Goal: Transaction & Acquisition: Obtain resource

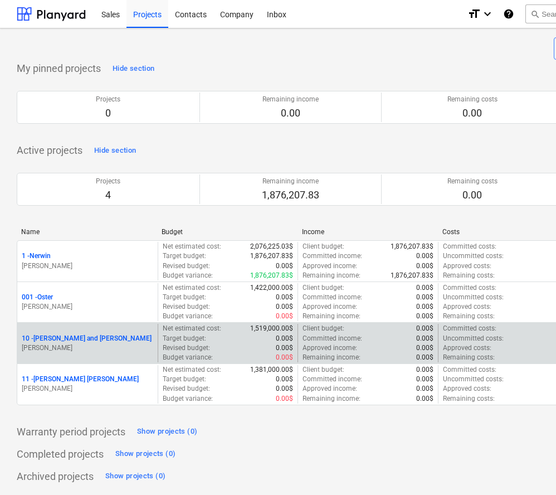
click at [98, 337] on p "10 - [PERSON_NAME] and [PERSON_NAME]" at bounding box center [87, 338] width 130 height 9
click at [98, 337] on main "Create demo project Create Project My pinned projects Hide section Projects 0 R…" at bounding box center [381, 261] width 763 height 467
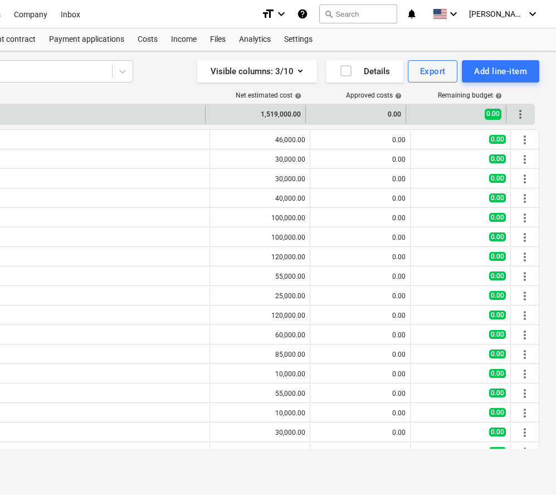
scroll to position [0, 206]
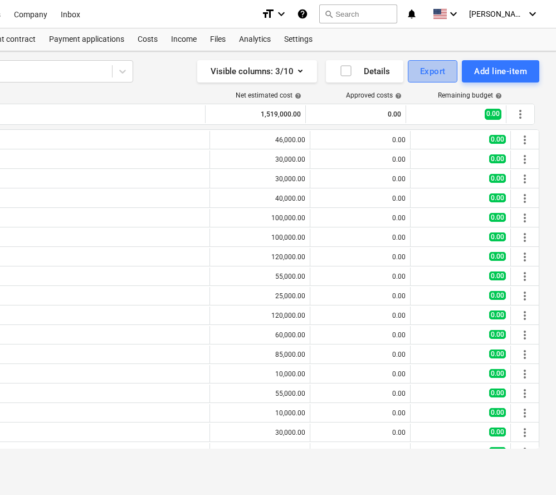
click at [429, 73] on div "Export" at bounding box center [433, 71] width 26 height 14
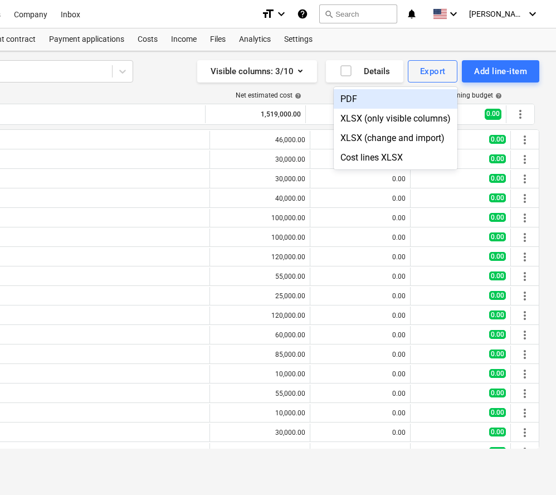
click at [349, 95] on div "PDF" at bounding box center [396, 99] width 124 height 20
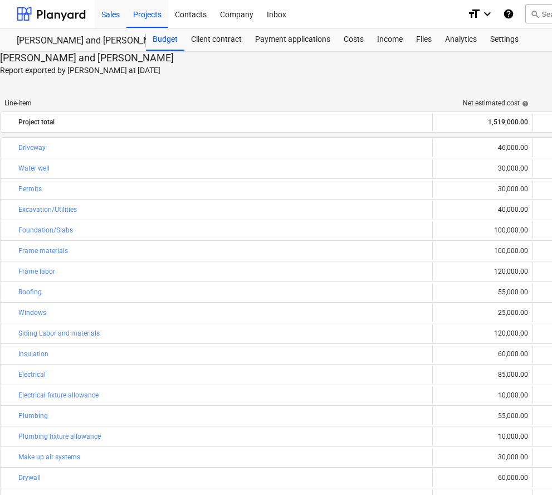
click at [112, 12] on div "Sales" at bounding box center [111, 13] width 32 height 28
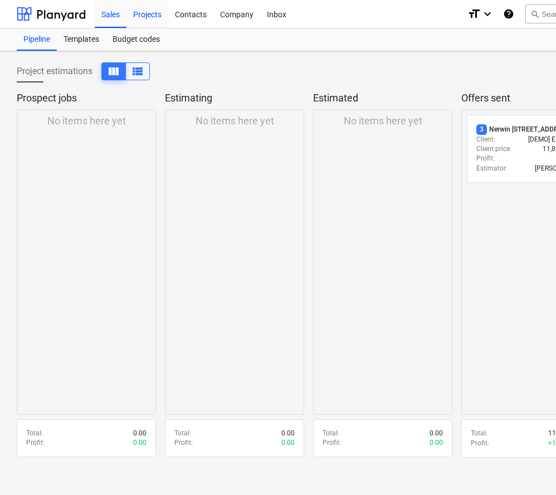
click at [152, 15] on div "Projects" at bounding box center [148, 13] width 42 height 28
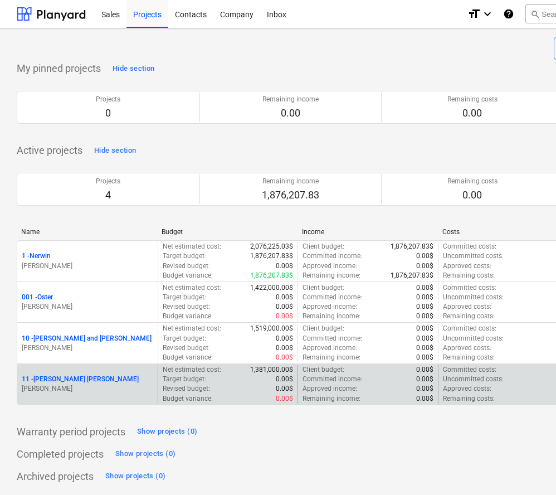
click at [69, 378] on p "11 - Swatek ADU" at bounding box center [80, 379] width 117 height 9
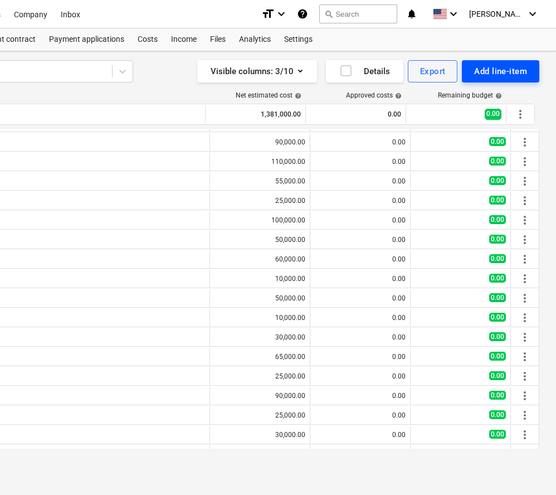
scroll to position [0, 206]
click at [442, 73] on div "Export" at bounding box center [433, 71] width 26 height 14
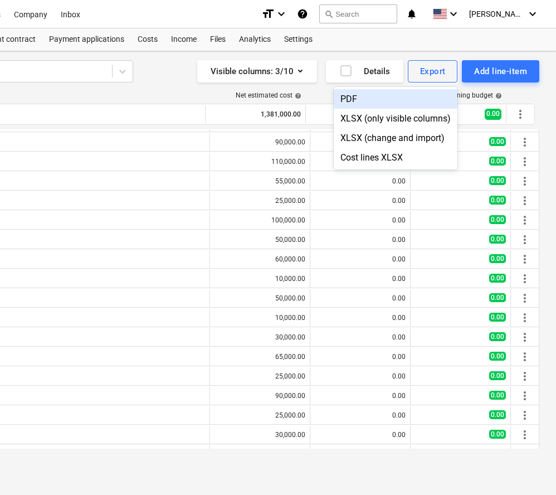
click at [373, 100] on div "PDF" at bounding box center [396, 99] width 124 height 20
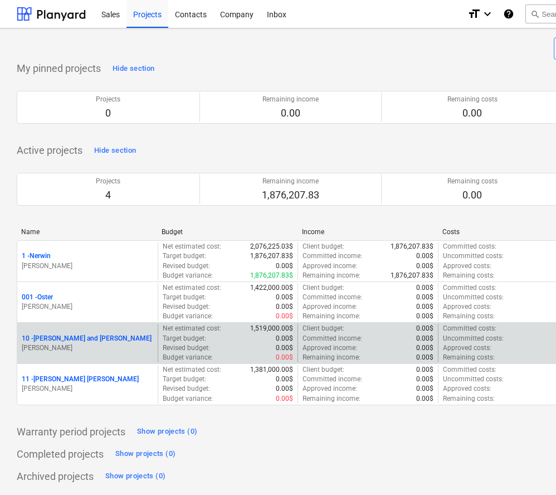
click at [92, 336] on p "10 - [PERSON_NAME] and [PERSON_NAME]" at bounding box center [87, 338] width 130 height 9
